Goal: Information Seeking & Learning: Learn about a topic

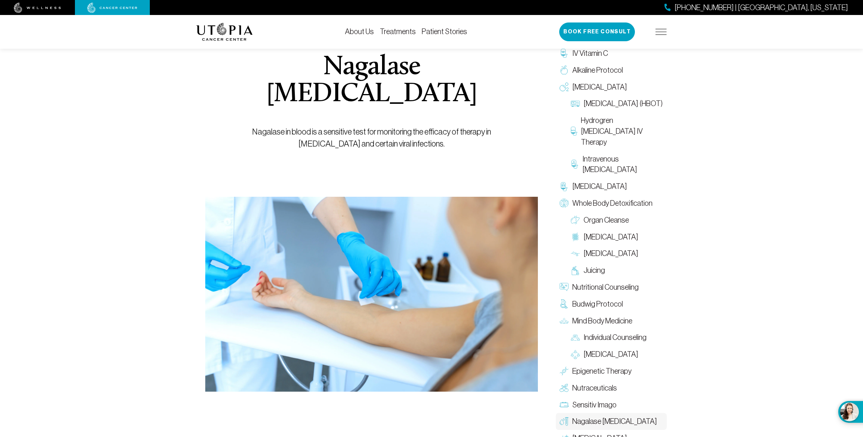
scroll to position [564, 0]
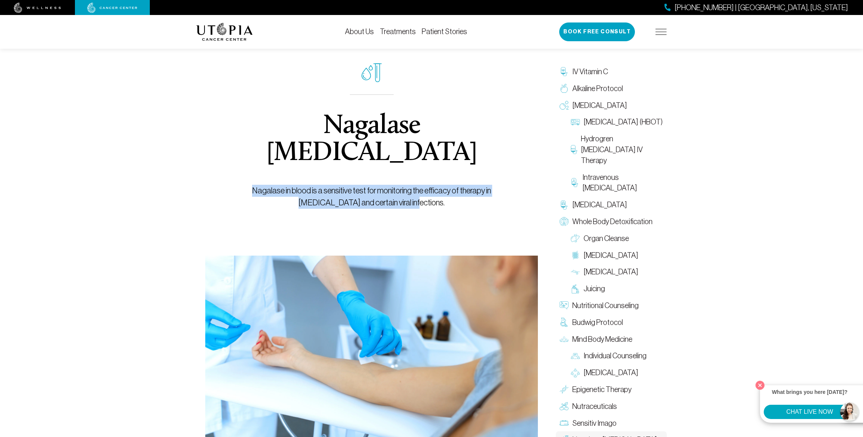
drag, startPoint x: 232, startPoint y: 162, endPoint x: 511, endPoint y: 183, distance: 279.4
click at [511, 183] on div "Nagalase [MEDICAL_DATA] Nagalase in blood is a sensitive test for monitoring th…" at bounding box center [371, 135] width 298 height 239
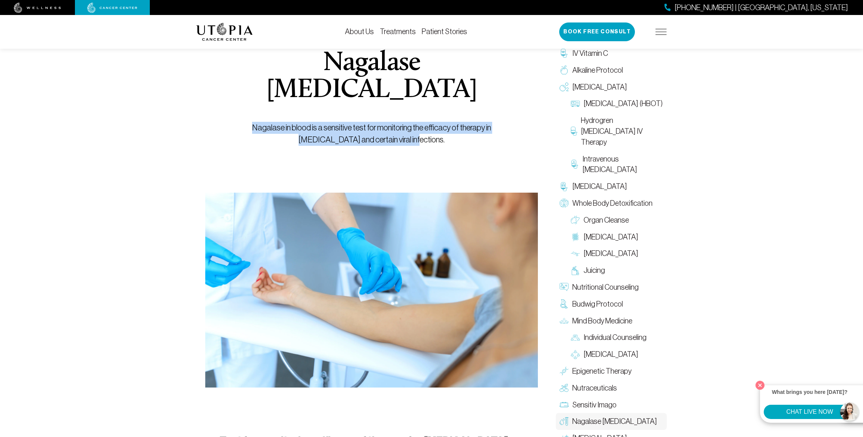
scroll to position [72, 0]
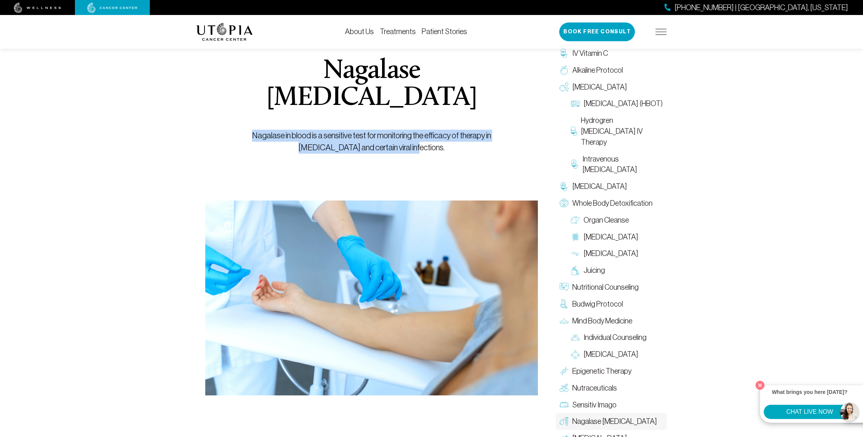
click at [232, 31] on img at bounding box center [224, 32] width 57 height 18
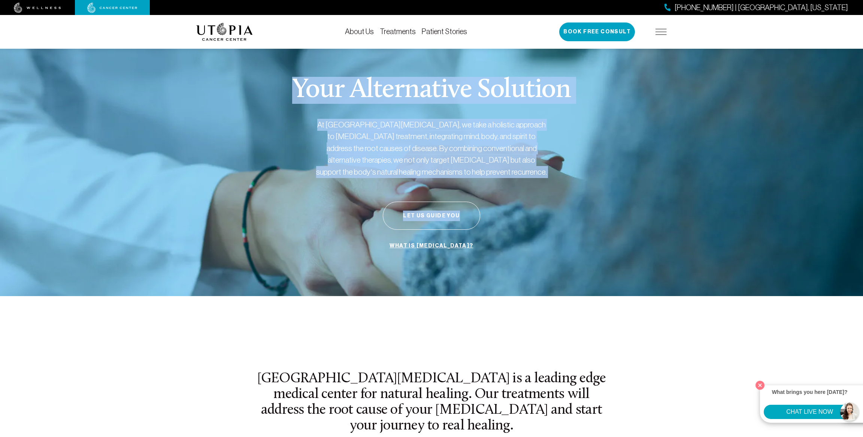
drag, startPoint x: 272, startPoint y: 84, endPoint x: 463, endPoint y: 193, distance: 219.7
click at [463, 193] on div "Your Alternative Solution At [GEOGRAPHIC_DATA][MEDICAL_DATA], we take a holisti…" at bounding box center [431, 165] width 470 height 262
click at [674, 179] on section "Your Alternative Solution At [GEOGRAPHIC_DATA][MEDICAL_DATA], we take a holisti…" at bounding box center [431, 165] width 863 height 262
